Goal: Task Accomplishment & Management: Use online tool/utility

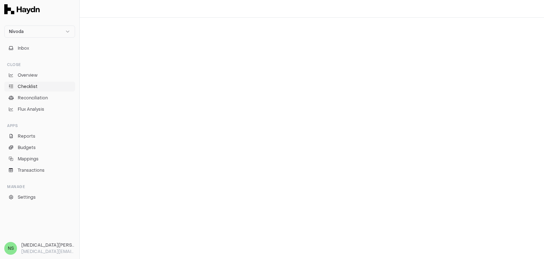
click at [22, 89] on span "Checklist" at bounding box center [28, 86] width 20 height 6
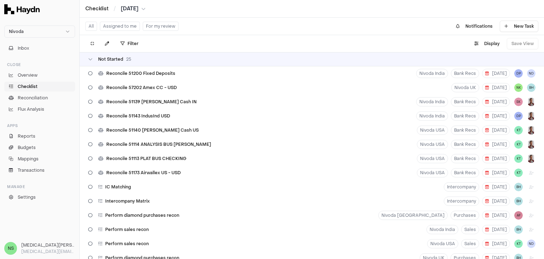
click at [122, 27] on button "Assigned to me" at bounding box center [120, 26] width 40 height 9
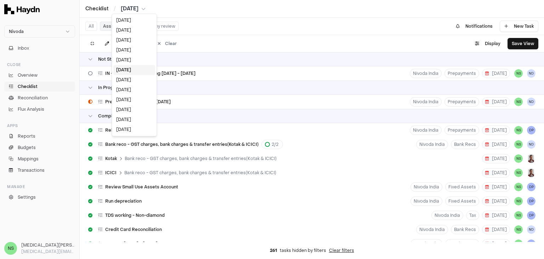
click at [134, 10] on html "Nivoda Inbox Close Overview Checklist Reconciliation Flux Analysis Apps Reports…" at bounding box center [272, 129] width 544 height 259
click at [125, 61] on div "[DATE]" at bounding box center [134, 60] width 42 height 10
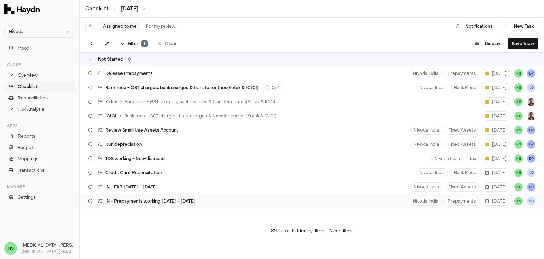
click at [169, 202] on span "IN - Prepayments working [DATE] - [DATE]" at bounding box center [150, 201] width 90 height 6
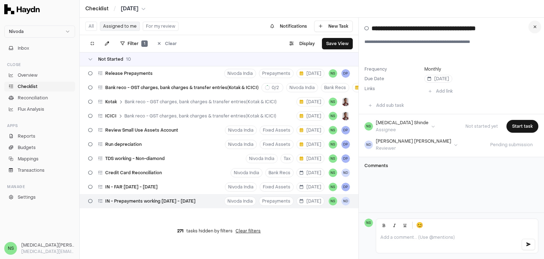
click at [536, 28] on icon at bounding box center [534, 27] width 3 height 4
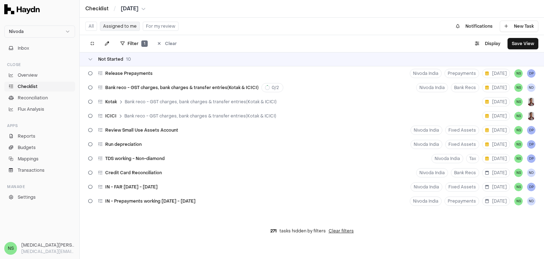
click at [156, 223] on div "271 tasks hidden by filters Clear filters" at bounding box center [312, 230] width 464 height 17
click at [284, 163] on div "TDS working - Non-diamond Nivoda India Tax [DATE] NS DP" at bounding box center [312, 158] width 464 height 14
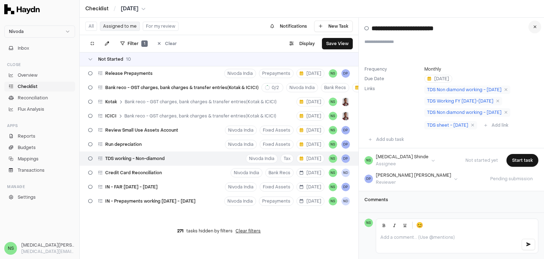
click at [536, 28] on icon at bounding box center [534, 27] width 3 height 4
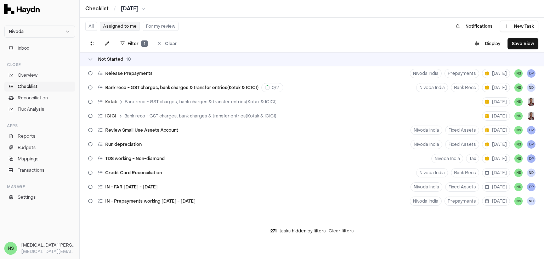
click at [26, 86] on span "Checklist" at bounding box center [28, 86] width 20 height 6
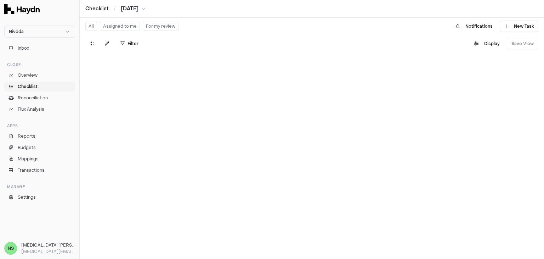
click at [113, 24] on button "Assigned to me" at bounding box center [120, 26] width 40 height 9
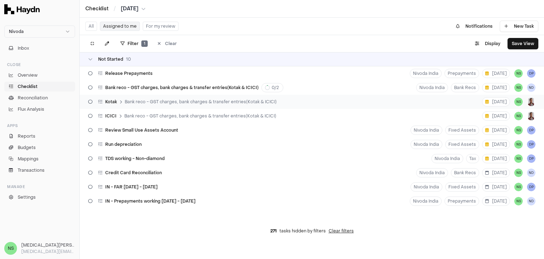
click at [356, 102] on div "Kotak Bank reco - GST charges, bank charges & transfer entries(Kotak & ICICI) […" at bounding box center [312, 102] width 464 height 14
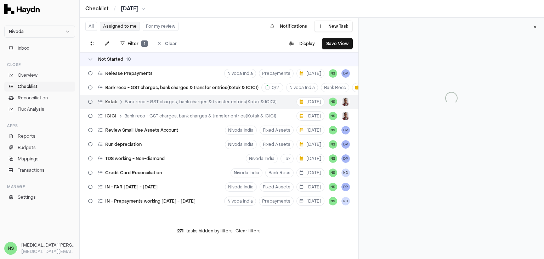
click at [401, 162] on div at bounding box center [451, 98] width 185 height 160
click at [186, 103] on span "Bank reco - GST charges, bank charges & transfer entries(Kotak & ICICI)" at bounding box center [201, 102] width 152 height 6
click at [190, 87] on span "Bank reco - GST charges, bank charges & transfer entries(Kotak & ICICI)" at bounding box center [181, 88] width 153 height 6
